Goal: Find specific page/section: Find specific page/section

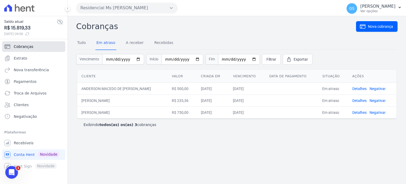
click at [33, 44] on link "Cobranças" at bounding box center [33, 46] width 63 height 11
